Goal: Book appointment/travel/reservation

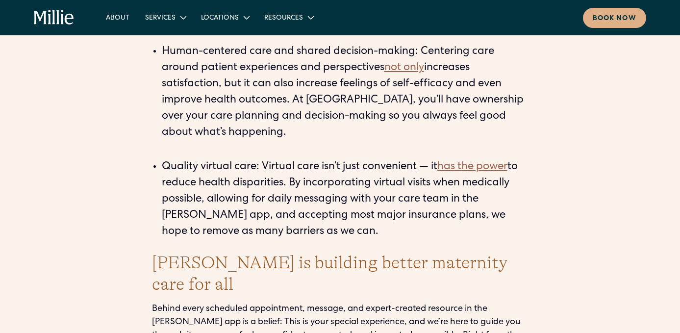
scroll to position [2483, 0]
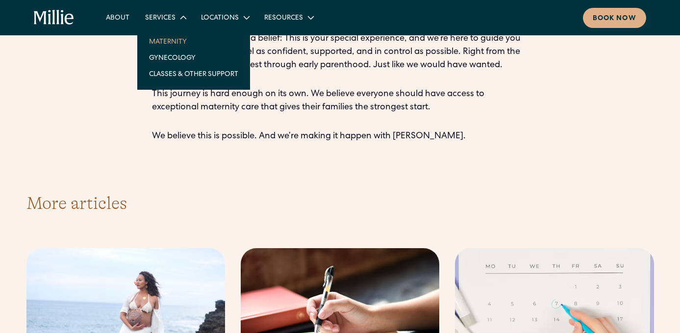
click at [175, 40] on link "Maternity" at bounding box center [193, 41] width 105 height 16
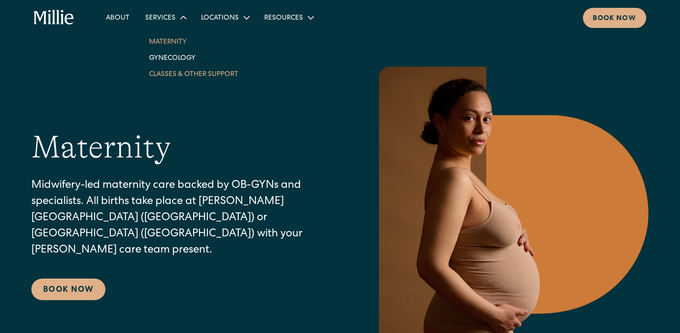
click at [172, 75] on link "Classes & Other Support" at bounding box center [193, 74] width 105 height 16
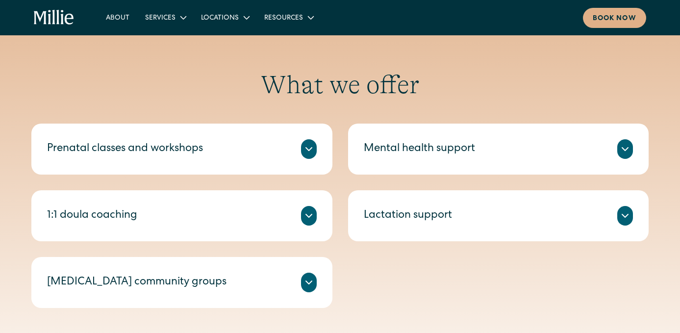
scroll to position [344, 0]
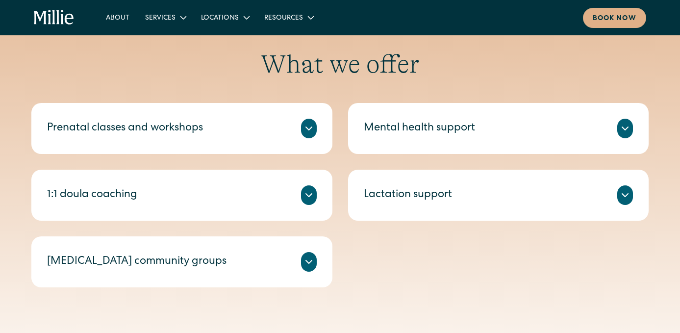
click at [307, 261] on icon at bounding box center [309, 262] width 12 height 12
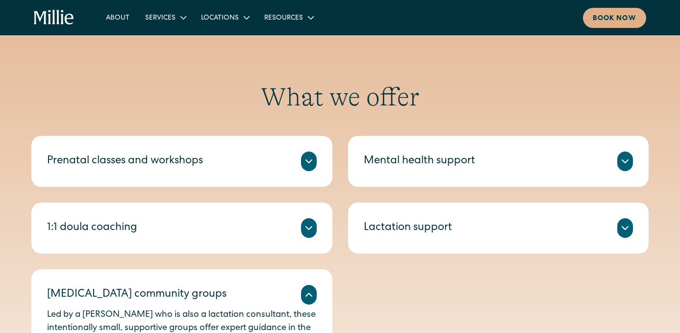
scroll to position [308, 0]
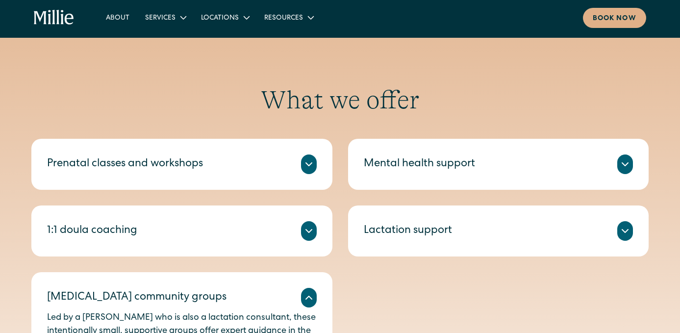
click at [624, 221] on div "Lactation support Get expert prenatal and [MEDICAL_DATA] support from a certifi…" at bounding box center [498, 230] width 301 height 51
click at [623, 226] on icon at bounding box center [625, 231] width 12 height 12
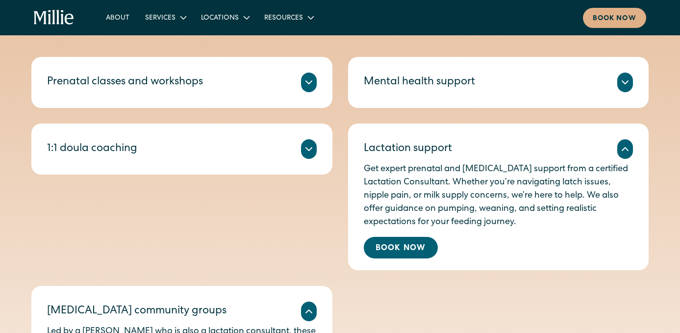
scroll to position [403, 0]
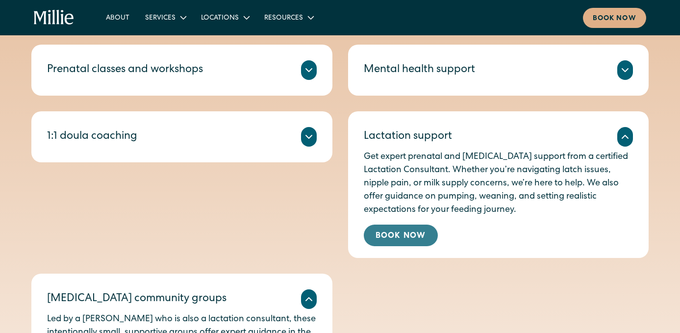
click at [414, 234] on link "Book Now" at bounding box center [401, 236] width 74 height 22
